Goal: Task Accomplishment & Management: Use online tool/utility

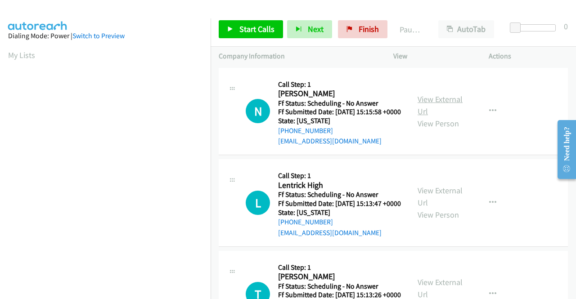
click at [428, 99] on link "View External Url" at bounding box center [440, 105] width 45 height 23
click at [257, 30] on span "Start Calls" at bounding box center [257, 29] width 35 height 10
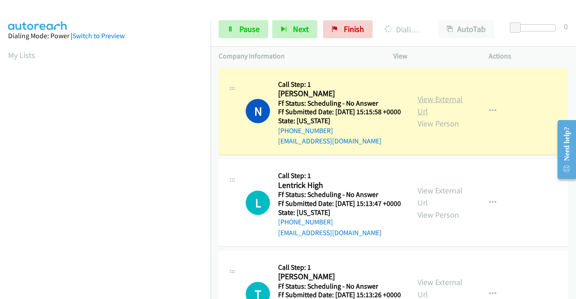
click at [429, 101] on link "View External Url" at bounding box center [440, 105] width 45 height 23
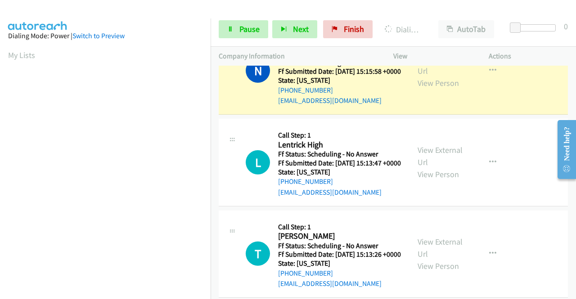
scroll to position [34, 0]
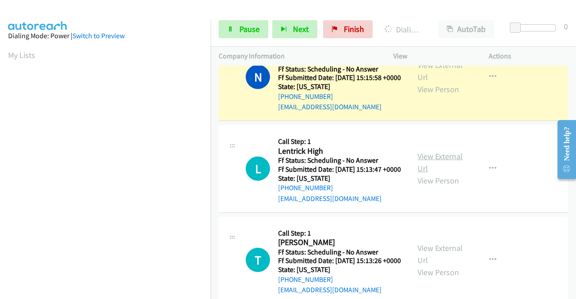
click at [425, 174] on link "View External Url" at bounding box center [440, 162] width 45 height 23
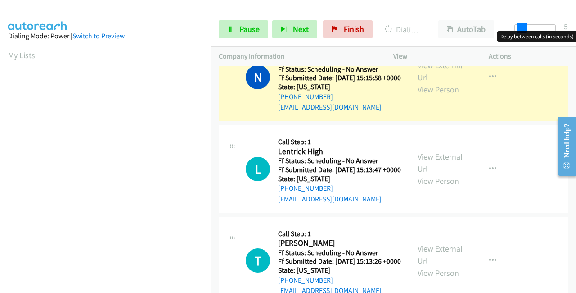
drag, startPoint x: 515, startPoint y: 27, endPoint x: 521, endPoint y: 27, distance: 6.8
click at [521, 27] on span at bounding box center [522, 28] width 11 height 11
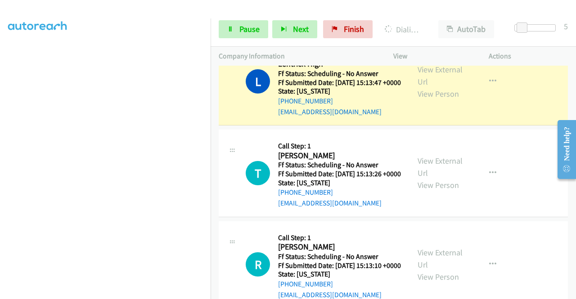
scroll to position [136, 0]
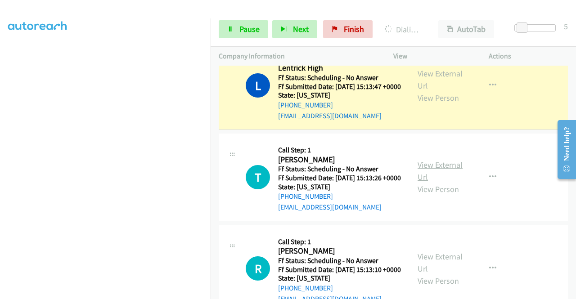
click at [428, 182] on link "View External Url" at bounding box center [440, 171] width 45 height 23
click at [246, 32] on span "Pause" at bounding box center [250, 29] width 20 height 10
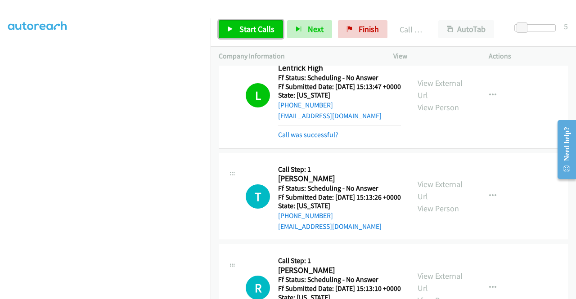
click at [253, 34] on span "Start Calls" at bounding box center [257, 29] width 35 height 10
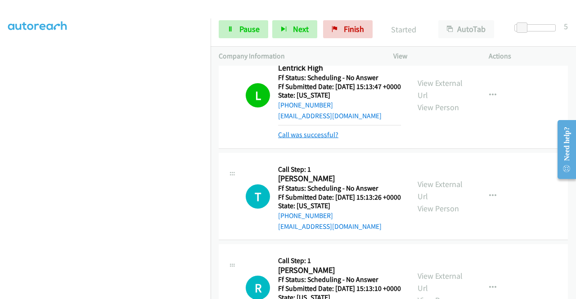
click at [321, 139] on link "Call was successful?" at bounding box center [308, 135] width 60 height 9
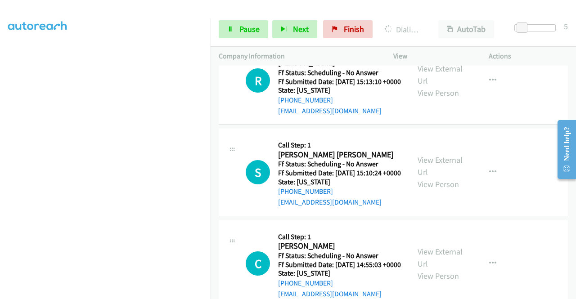
drag, startPoint x: 576, startPoint y: 102, endPoint x: 0, endPoint y: 18, distance: 581.4
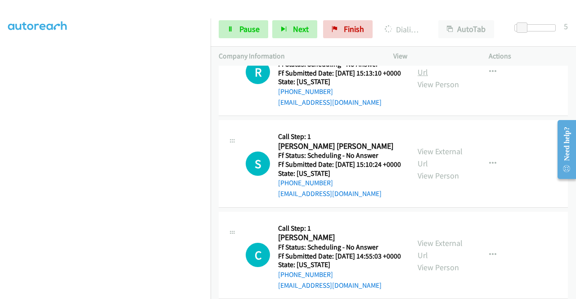
click at [427, 77] on link "View External Url" at bounding box center [440, 66] width 45 height 23
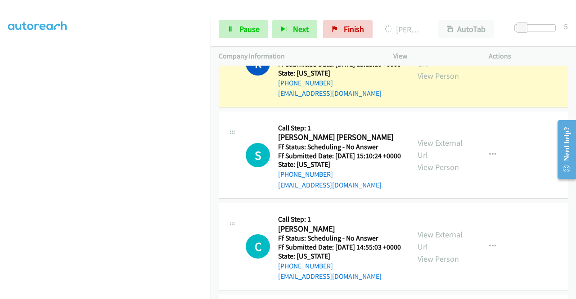
scroll to position [205, 0]
click at [429, 160] on link "View External Url" at bounding box center [440, 149] width 45 height 23
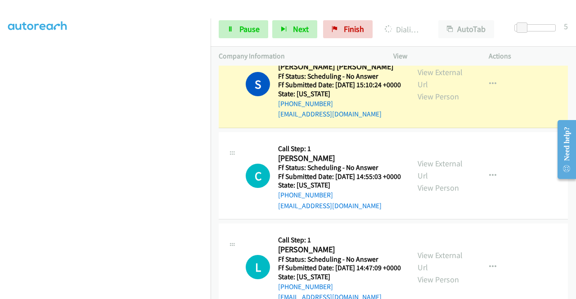
scroll to position [469, 0]
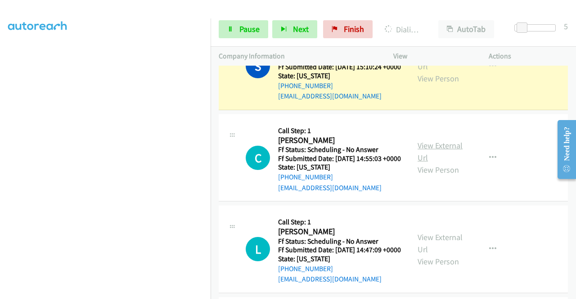
click at [443, 163] on link "View External Url" at bounding box center [440, 151] width 45 height 23
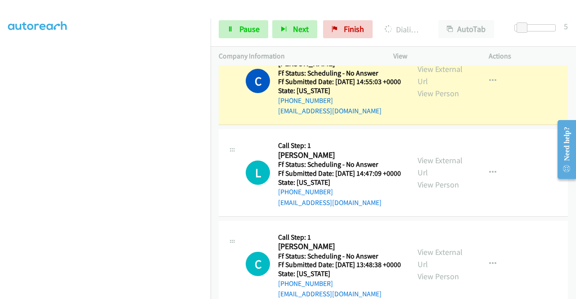
scroll to position [619, 0]
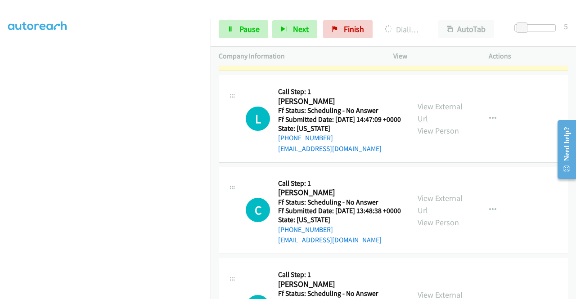
click at [440, 124] on link "View External Url" at bounding box center [440, 112] width 45 height 23
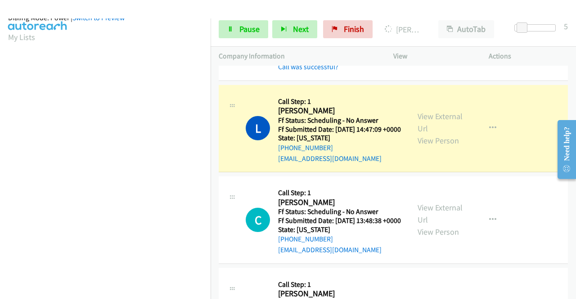
scroll to position [205, 0]
drag, startPoint x: 573, startPoint y: 183, endPoint x: 575, endPoint y: 197, distance: 14.1
click html "Need help? Resource Center AutoReach Help Help Get the help you need from our k…"
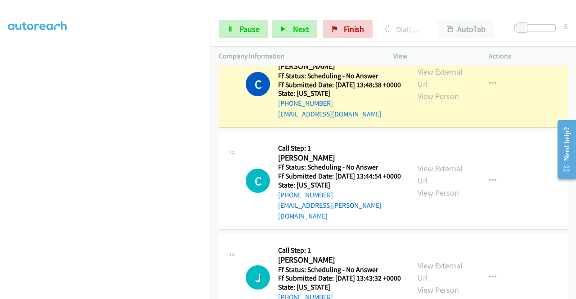
scroll to position [828, 0]
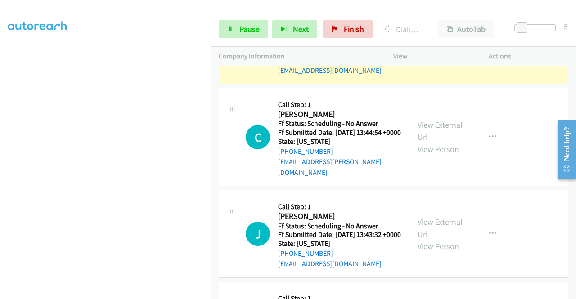
click at [430, 59] on div "View External Url View Person" at bounding box center [441, 40] width 47 height 36
click at [426, 45] on link "View External Url" at bounding box center [440, 34] width 45 height 23
click at [434, 142] on link "View External Url" at bounding box center [440, 131] width 45 height 23
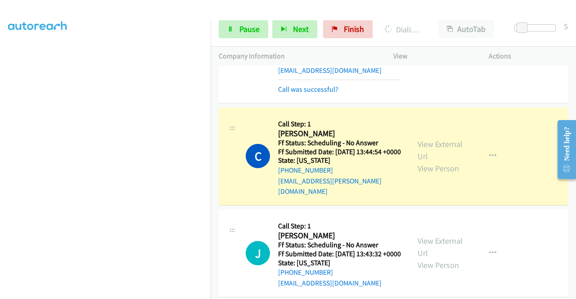
scroll to position [184, 0]
click at [244, 28] on span "Pause" at bounding box center [250, 29] width 20 height 10
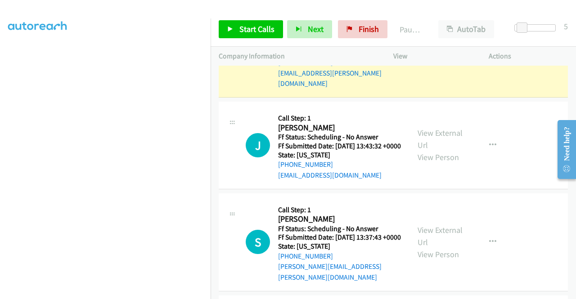
scroll to position [954, 0]
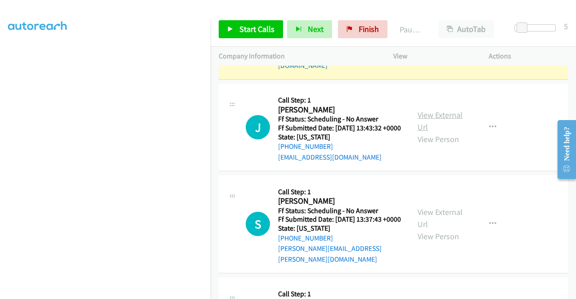
click at [430, 132] on link "View External Url" at bounding box center [440, 121] width 45 height 23
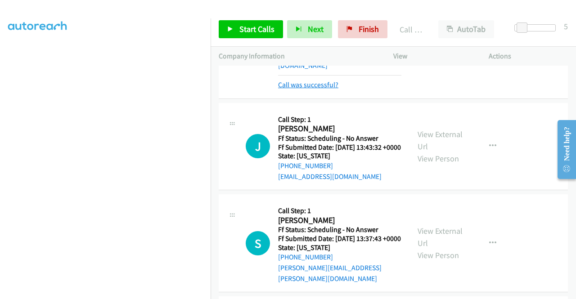
click at [306, 89] on link "Call was successful?" at bounding box center [308, 85] width 60 height 9
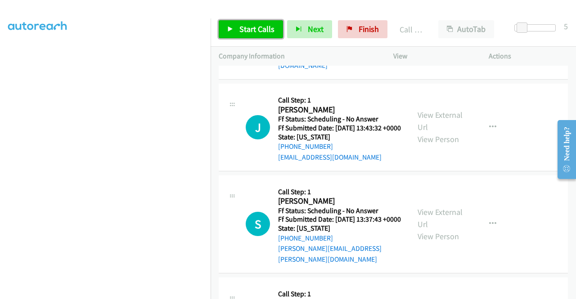
click at [240, 28] on span "Start Calls" at bounding box center [257, 29] width 35 height 10
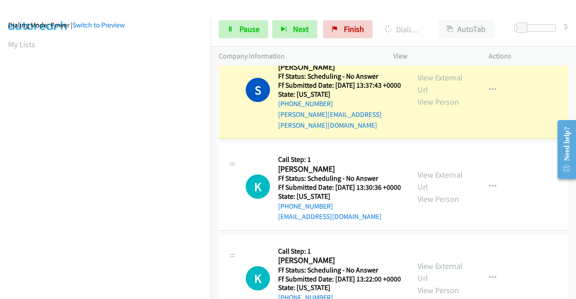
scroll to position [1103, 0]
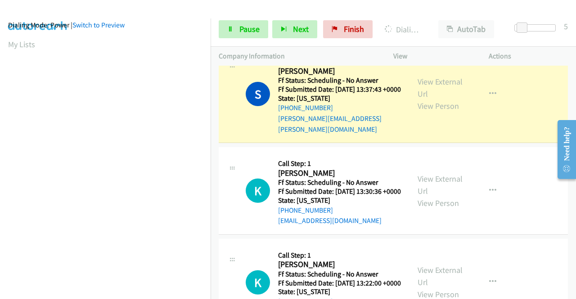
drag, startPoint x: 573, startPoint y: 102, endPoint x: 25, endPoint y: 51, distance: 550.3
click at [439, 99] on link "View External Url" at bounding box center [440, 88] width 45 height 23
drag, startPoint x: 573, startPoint y: 182, endPoint x: 573, endPoint y: 194, distance: 11.3
click html "Need help? Resource Center AutoReach Help Help Get the help you need from our k…"
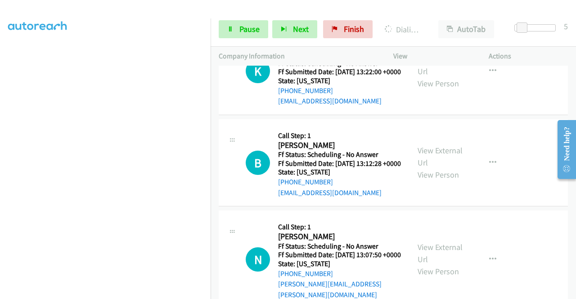
scroll to position [1278, 0]
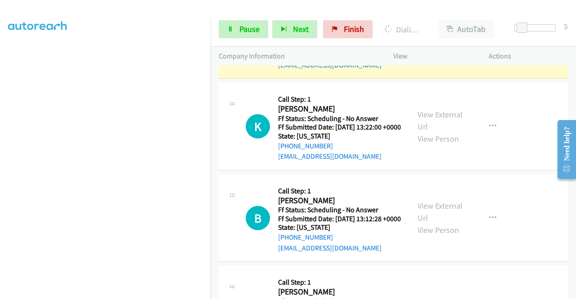
click at [425, 40] on link "View External Url" at bounding box center [440, 29] width 45 height 23
click at [432, 132] on link "View External Url" at bounding box center [440, 120] width 45 height 23
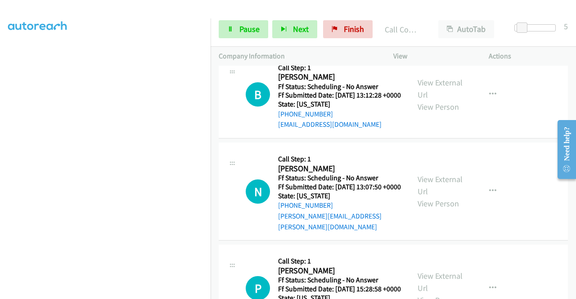
scroll to position [1424, 0]
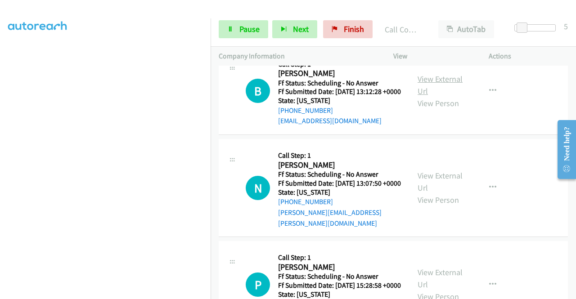
click at [430, 96] on link "View External Url" at bounding box center [440, 85] width 45 height 23
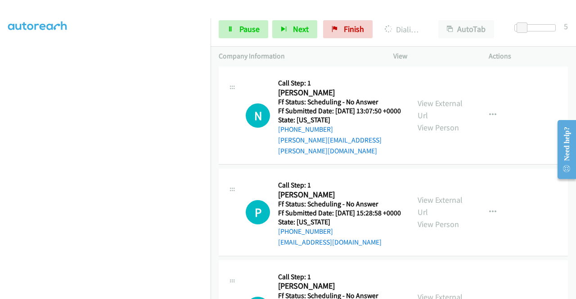
scroll to position [1508, 0]
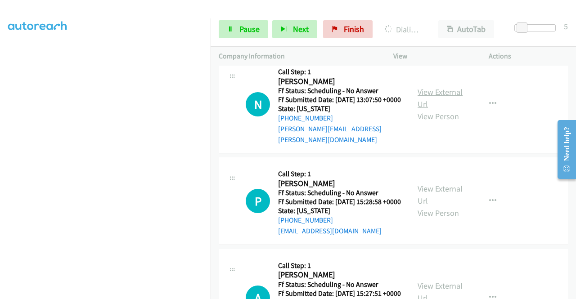
click at [435, 109] on link "View External Url" at bounding box center [440, 98] width 45 height 23
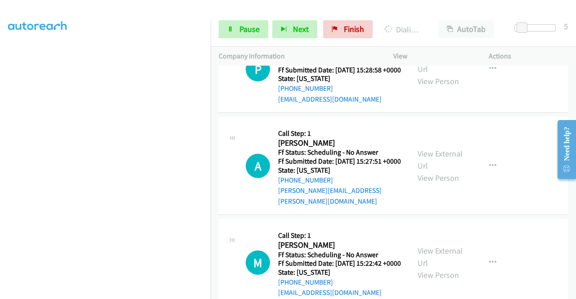
scroll to position [1678, 0]
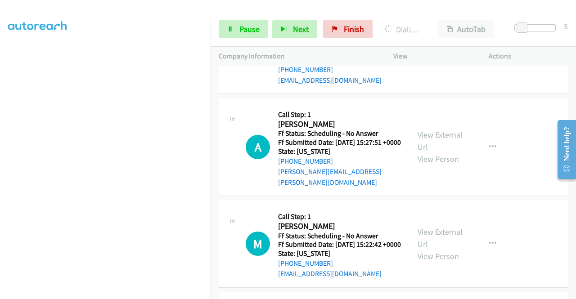
click at [437, 55] on link "View External Url" at bounding box center [440, 44] width 45 height 23
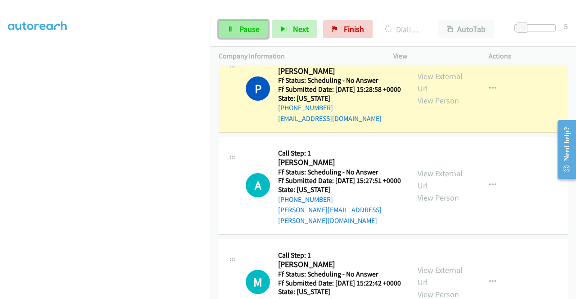
click at [237, 25] on link "Pause" at bounding box center [244, 29] width 50 height 18
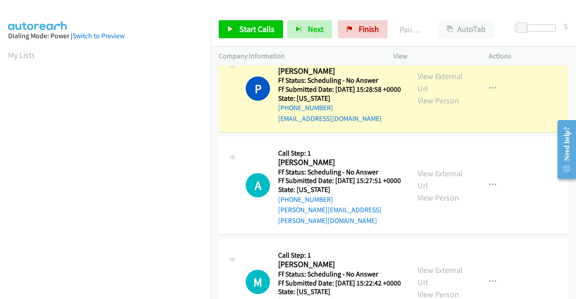
scroll to position [205, 0]
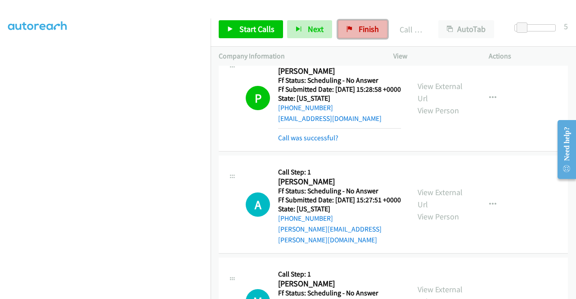
click at [348, 29] on icon at bounding box center [350, 30] width 6 height 6
